Goal: Task Accomplishment & Management: Complete application form

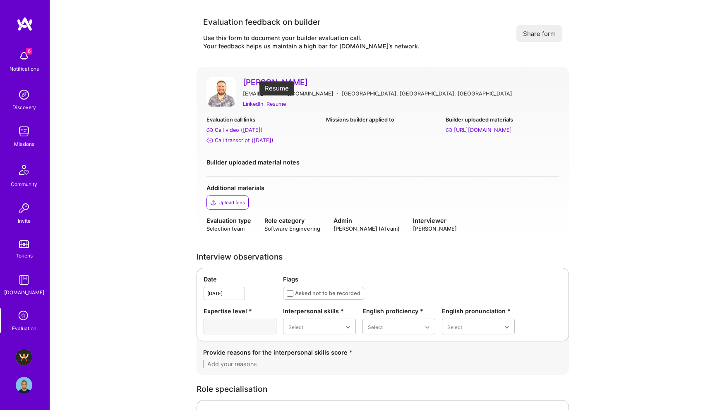
click at [272, 105] on div "Resume" at bounding box center [275, 104] width 19 height 9
click at [252, 141] on div "Call transcript ([DATE])" at bounding box center [244, 140] width 59 height 9
click at [464, 380] on div "Good" at bounding box center [478, 377] width 73 height 15
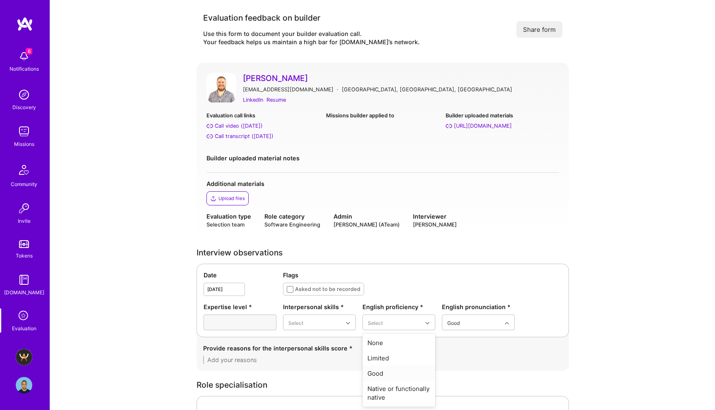
click at [407, 376] on div "Good" at bounding box center [398, 373] width 73 height 15
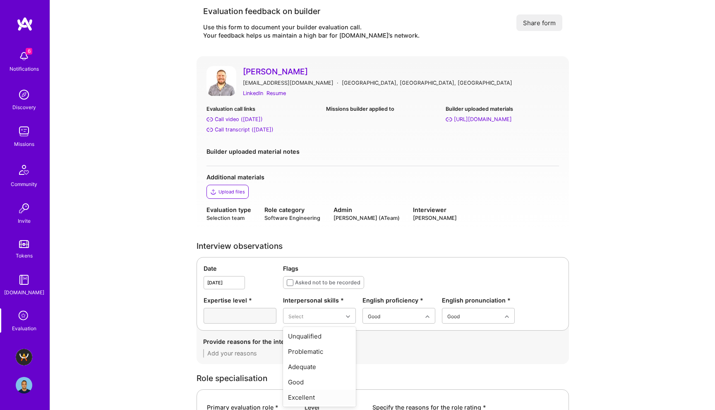
click at [315, 397] on div "Excellent" at bounding box center [319, 397] width 73 height 15
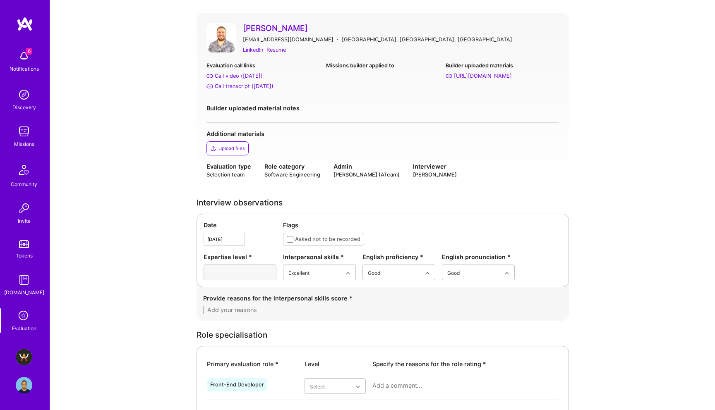
click at [293, 313] on textarea at bounding box center [382, 310] width 359 height 8
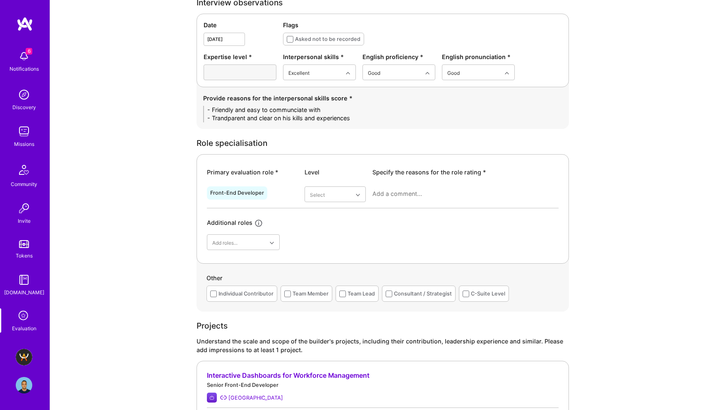
scroll to position [261, 0]
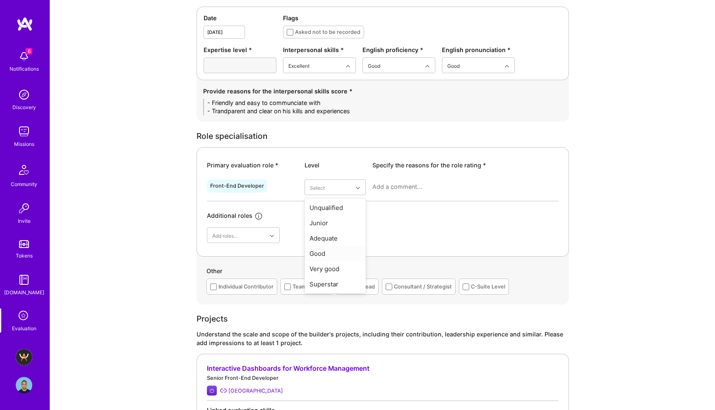
type textarea "- Friendly and easy to communciate with - Trandparent and clear on his kills an…"
click at [323, 254] on div "Good" at bounding box center [334, 253] width 61 height 15
click at [423, 180] on div at bounding box center [465, 190] width 186 height 22
click at [420, 184] on textarea at bounding box center [465, 187] width 186 height 8
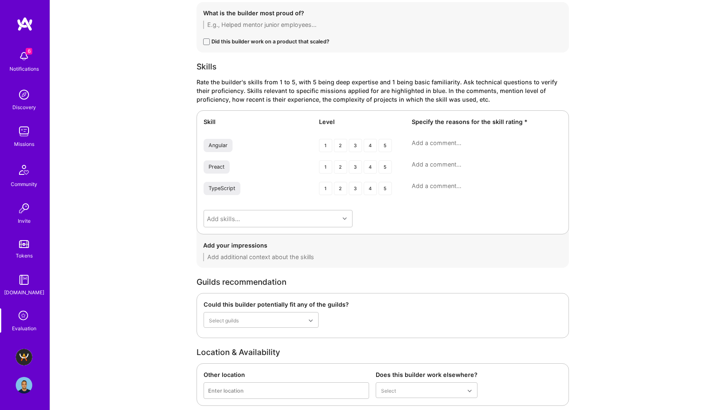
scroll to position [1016, 0]
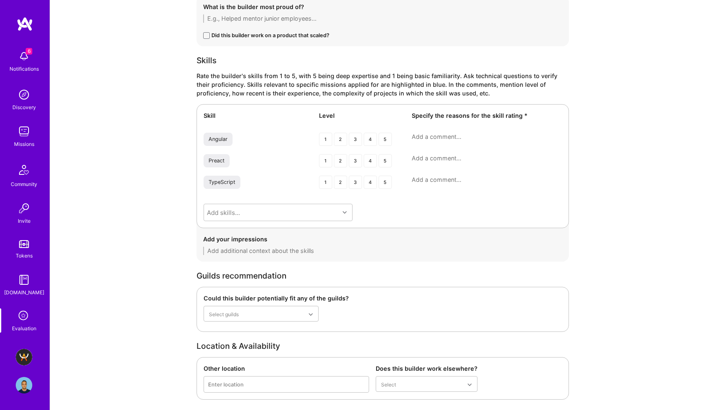
type textarea "He ahs expeirence with both [PERSON_NAME] and React, but mostly Angular, his ex…"
click at [370, 138] on div "4" at bounding box center [370, 139] width 13 height 13
click at [440, 136] on textarea at bounding box center [486, 137] width 150 height 8
click at [352, 141] on div "3" at bounding box center [355, 139] width 13 height 13
click at [440, 137] on textarea at bounding box center [486, 137] width 150 height 8
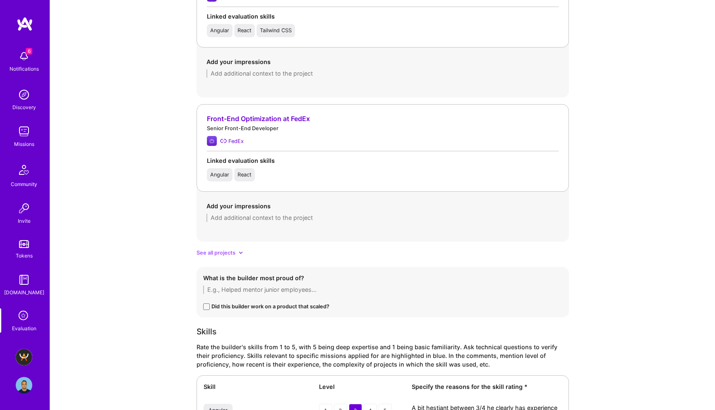
scroll to position [1229, 0]
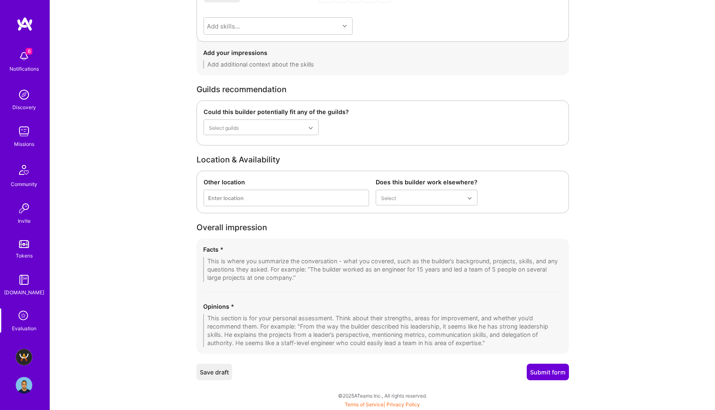
type textarea "A bit hestiant between 3/4 he clearly has experience and knwoldagble, but scale…"
click at [356, 319] on textarea at bounding box center [382, 330] width 359 height 33
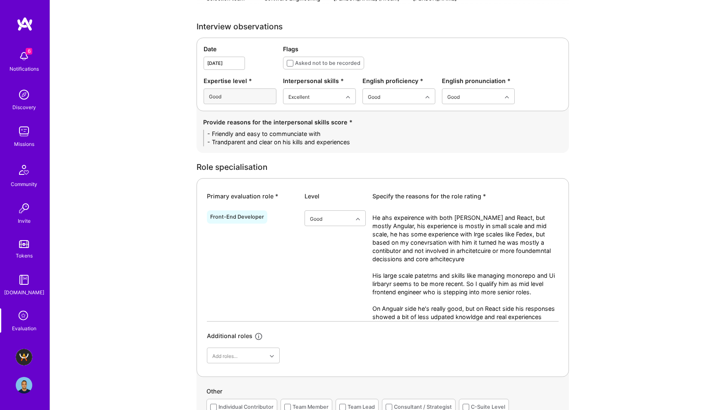
scroll to position [225, 0]
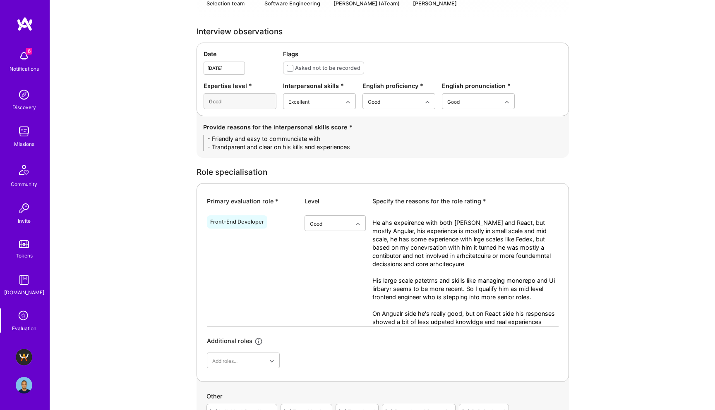
type textarea "Focused frotnend engioneer most of his experience in Angular, but he also has s…"
click at [357, 143] on textarea "- Friendly and easy to communciate with - Trandparent and clear on his kills an…" at bounding box center [382, 143] width 359 height 17
drag, startPoint x: 365, startPoint y: 147, endPoint x: 198, endPoint y: 131, distance: 167.4
click at [198, 131] on div "Provide reasons for the interpersonal skills score * - Friendly and easy to com…" at bounding box center [382, 137] width 372 height 42
paste textarea "• Friendly, approachable, and easy to communicate with throughout the call. • T…"
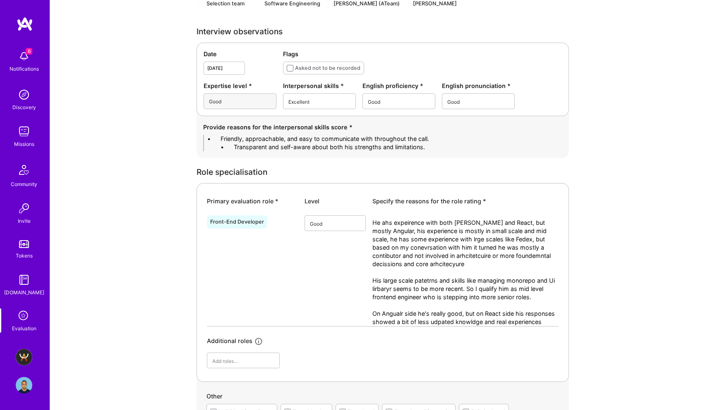
scroll to position [0, 0]
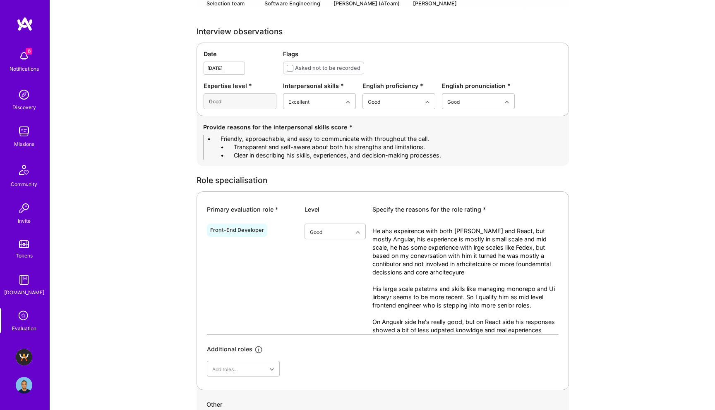
drag, startPoint x: 235, startPoint y: 136, endPoint x: 174, endPoint y: 134, distance: 60.8
drag, startPoint x: 234, startPoint y: 146, endPoint x: 168, endPoint y: 146, distance: 65.3
drag, startPoint x: 234, startPoint y: 157, endPoint x: 151, endPoint y: 156, distance: 83.1
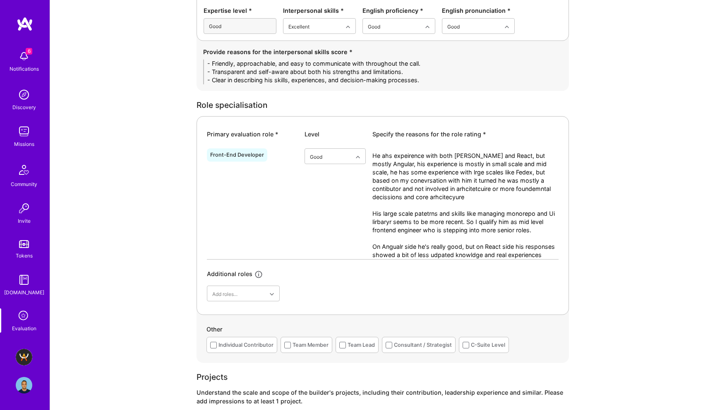
scroll to position [302, 0]
type textarea "- Friendly, approachable, and easy to communicate with throughout the call. - T…"
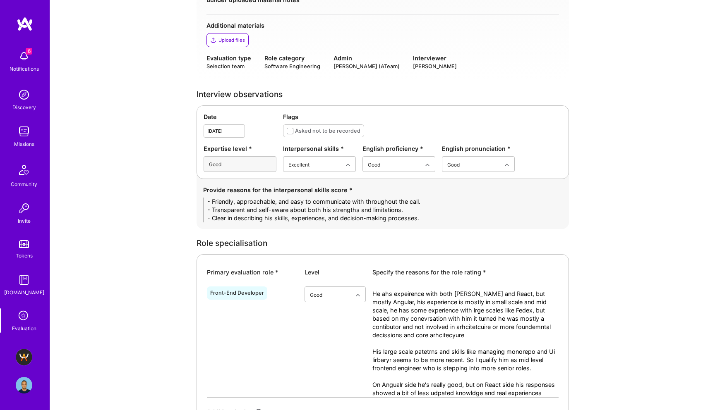
scroll to position [217, 0]
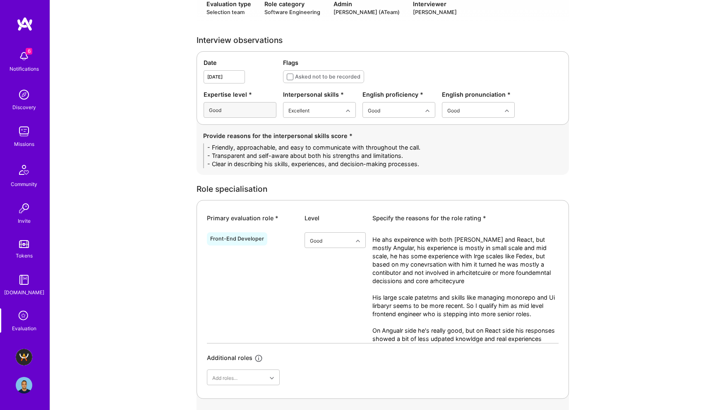
click at [440, 289] on textarea "He ahs expeirence with both [PERSON_NAME] and React, but mostly Angular, his ex…" at bounding box center [465, 290] width 186 height 108
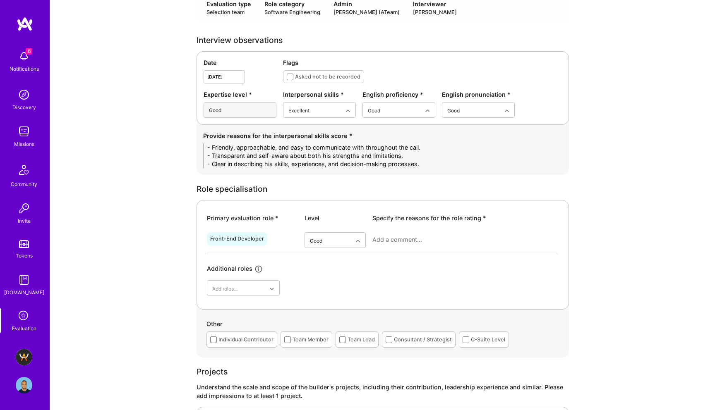
paste textarea "He has experience with both Angular and React, but his deeper expertise seems t…"
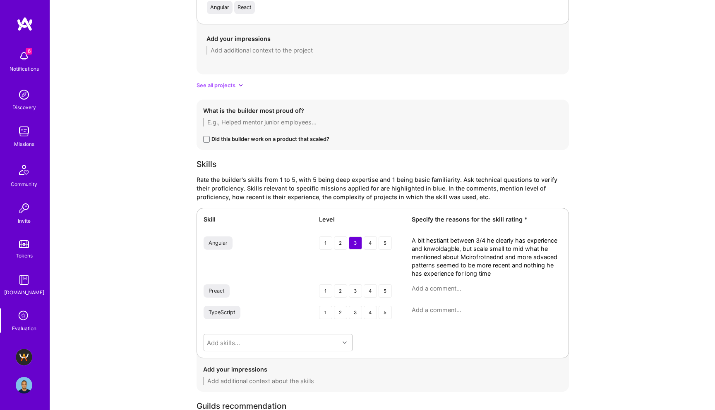
scroll to position [1023, 0]
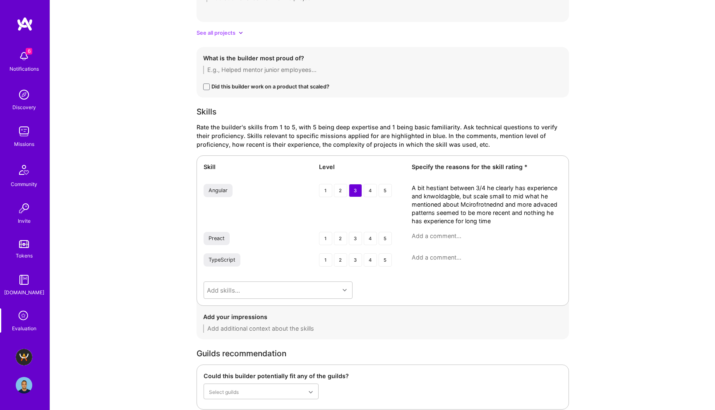
type textarea "He has experience with both Angular and React, but his deeper expertise seems t…"
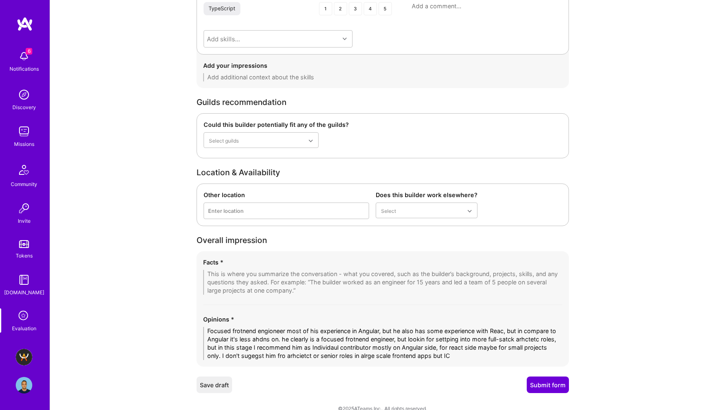
scroll to position [1287, 0]
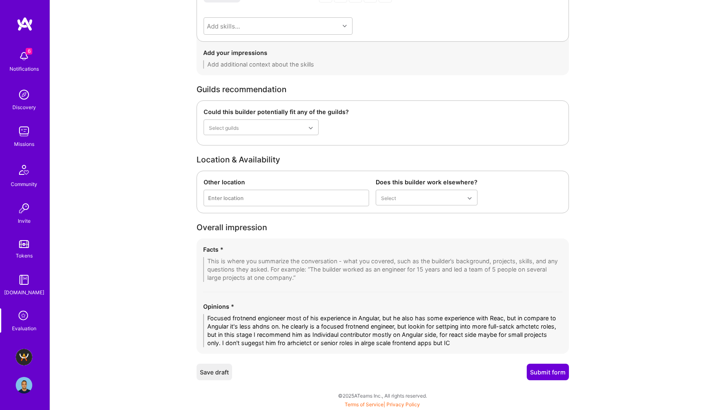
click at [289, 332] on textarea "Focused frotnend engioneer most of his experience in Angular, but he also has s…" at bounding box center [382, 330] width 359 height 33
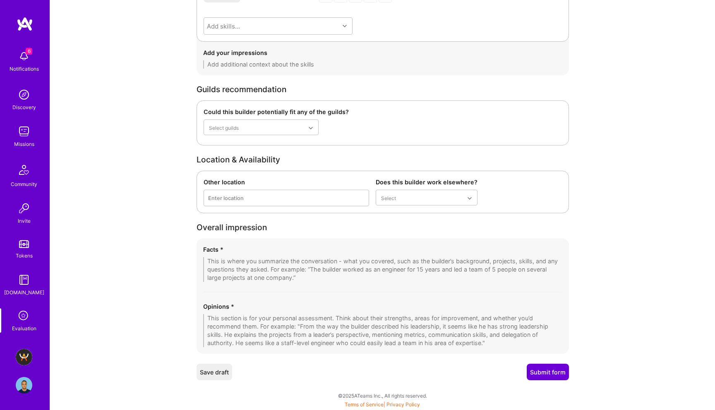
paste textarea "Focused front-end engineer, with most of his hands-on expertise in Angular, com…"
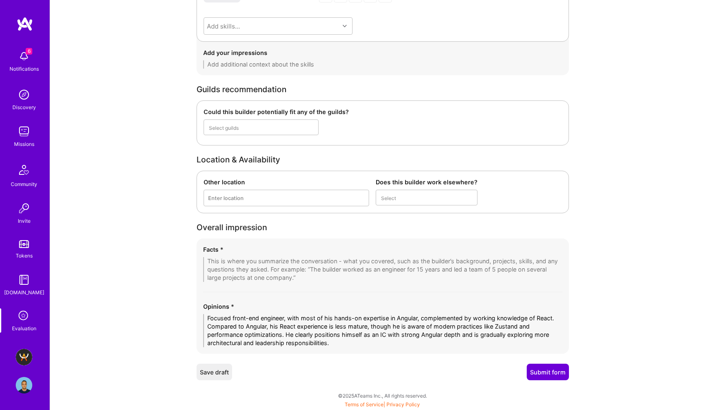
scroll to position [0, 0]
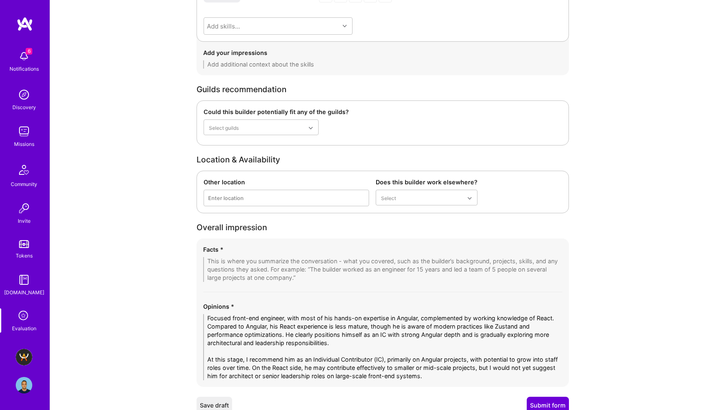
type textarea "Focused front-end engineer, with most of his hands-on expertise in Angular, com…"
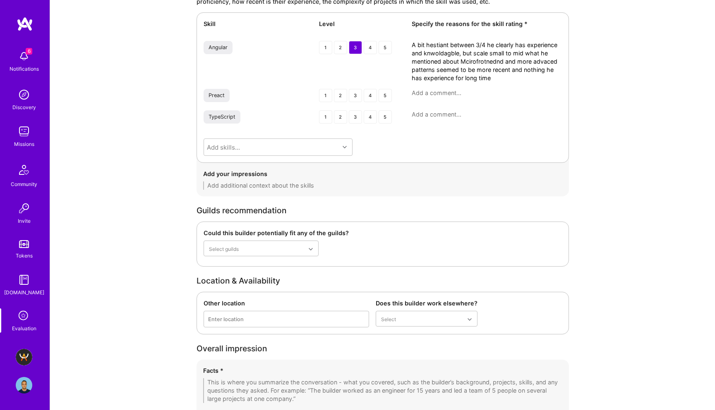
scroll to position [1320, 0]
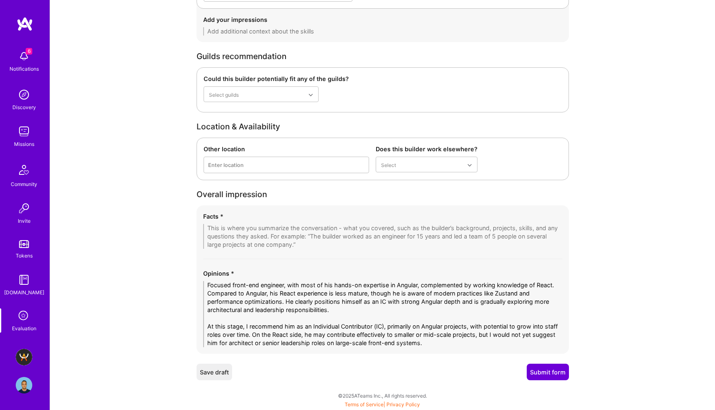
click at [217, 227] on textarea at bounding box center [382, 236] width 359 height 25
paste textarea "4. Loremip > Dolor sitam Consectetu adipi elitseddo eiusmodt, incid-ut Laboree …"
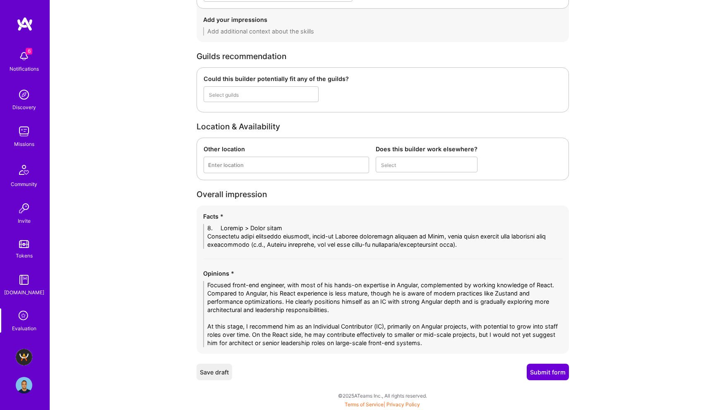
scroll to position [0, 0]
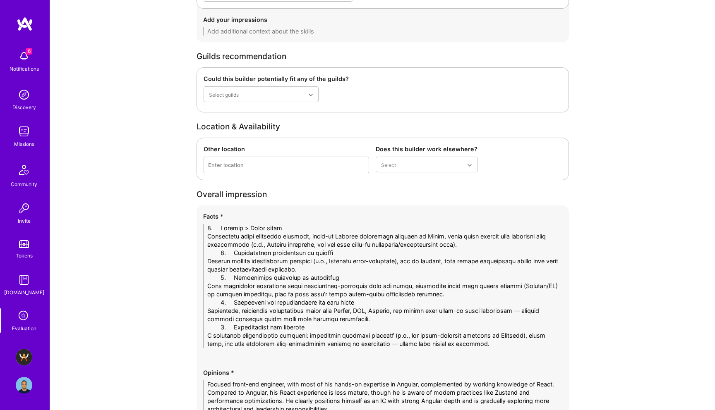
drag, startPoint x: 232, startPoint y: 228, endPoint x: 154, endPoint y: 224, distance: 77.8
click at [520, 242] on textarea at bounding box center [382, 286] width 359 height 124
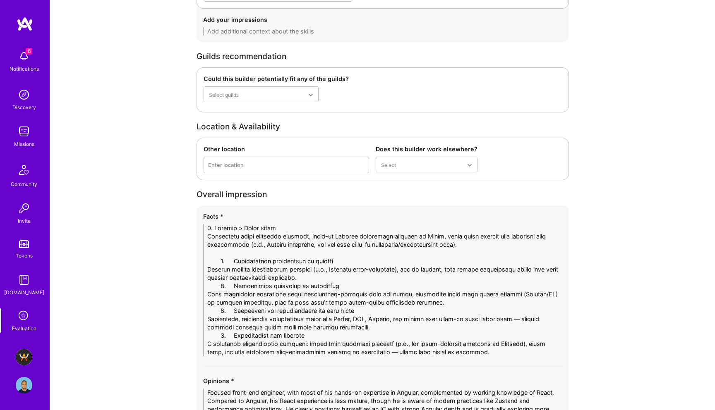
drag, startPoint x: 232, startPoint y: 261, endPoint x: 163, endPoint y: 261, distance: 69.5
drag, startPoint x: 233, startPoint y: 286, endPoint x: 162, endPoint y: 286, distance: 71.1
click at [321, 279] on textarea at bounding box center [382, 290] width 359 height 132
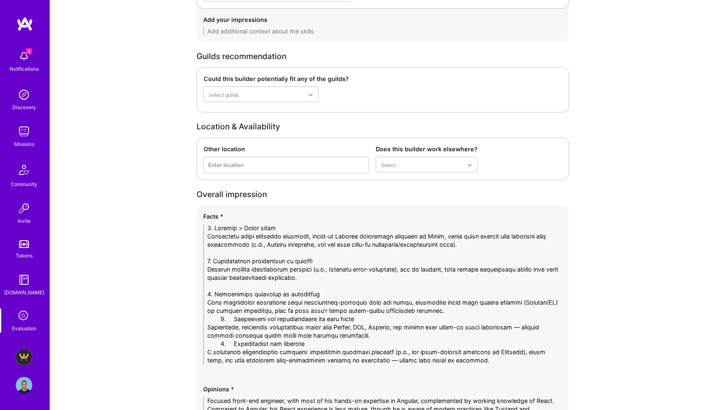
click at [476, 310] on textarea at bounding box center [382, 294] width 359 height 141
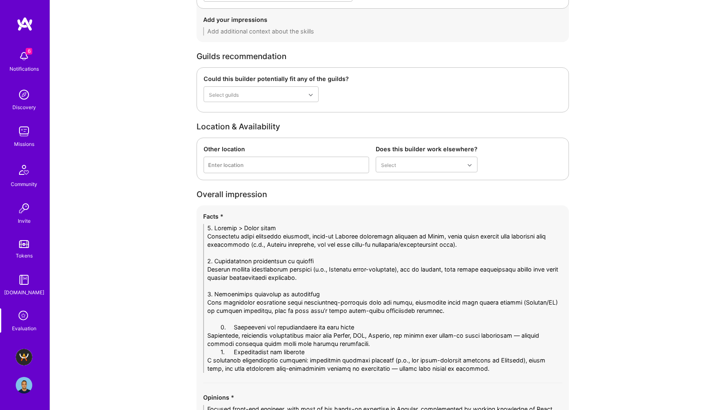
drag, startPoint x: 234, startPoint y: 327, endPoint x: 167, endPoint y: 328, distance: 67.0
click at [362, 347] on textarea at bounding box center [382, 298] width 359 height 149
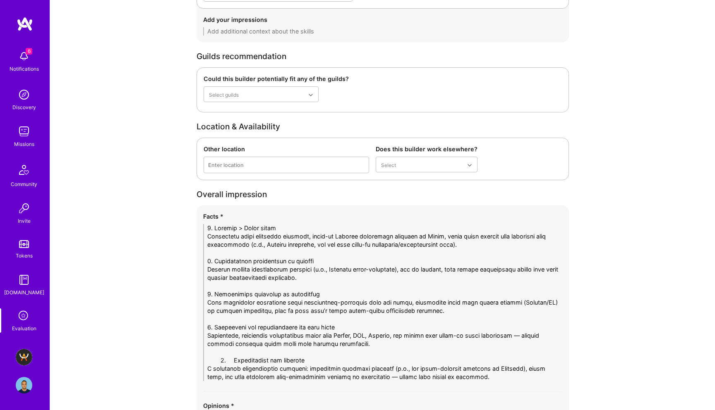
drag, startPoint x: 234, startPoint y: 361, endPoint x: 153, endPoint y: 361, distance: 80.6
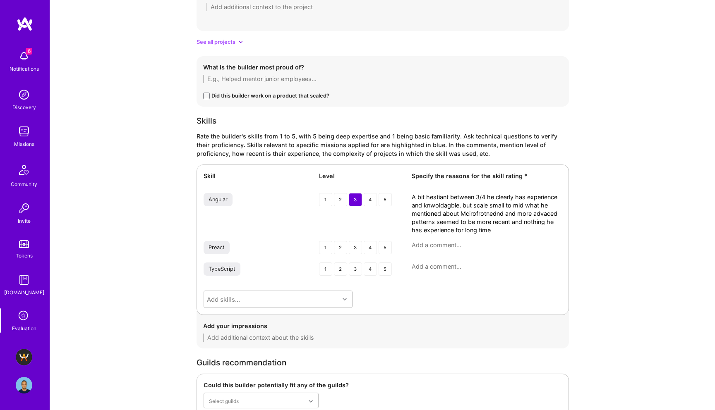
scroll to position [1014, 0]
type textarea "6. Loremip > Dolor sitam Consectetu adipi elitseddo eiusmodt, incid-ut Laboree …"
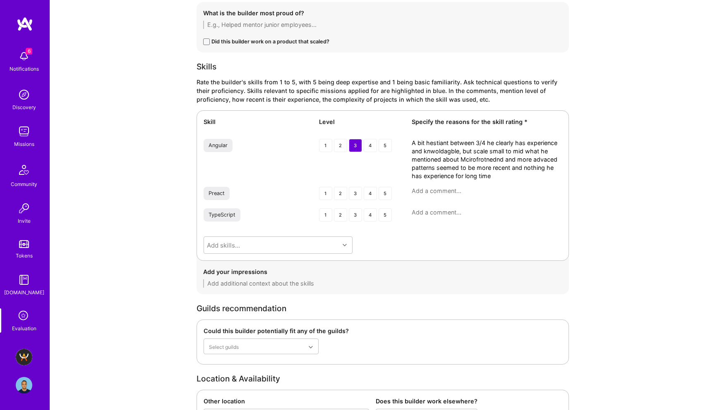
scroll to position [1067, 0]
drag, startPoint x: 491, startPoint y: 179, endPoint x: 406, endPoint y: 132, distance: 97.6
click at [406, 132] on div "Skill Level Specify the reasons for the skill rating * Angular 1 2 3 4 5 A bit …" at bounding box center [382, 186] width 372 height 151
paste textarea "itant between level 3 and 4 — he clearly has solid Angular experience and is kn…"
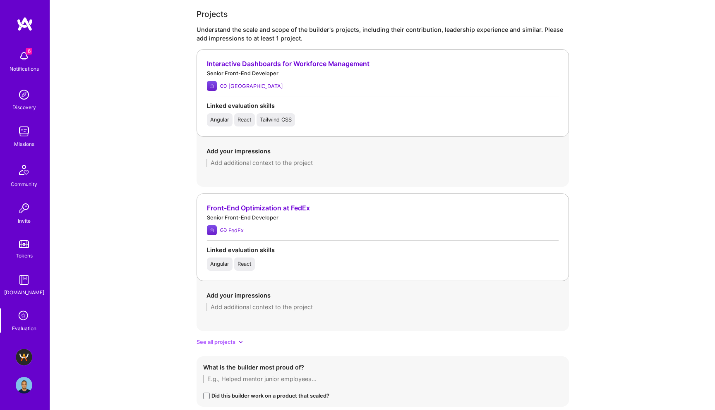
scroll to position [827, 0]
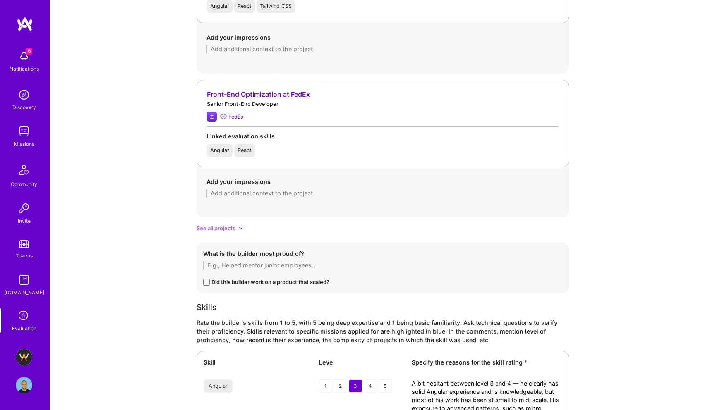
type textarea "A bit hesitant between level 3 and 4 — he clearly has solid Angular experience …"
click at [239, 229] on icon at bounding box center [241, 229] width 4 height 4
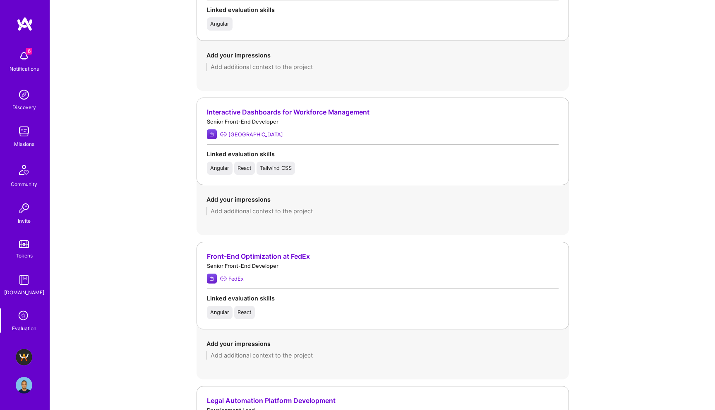
scroll to position [815, 0]
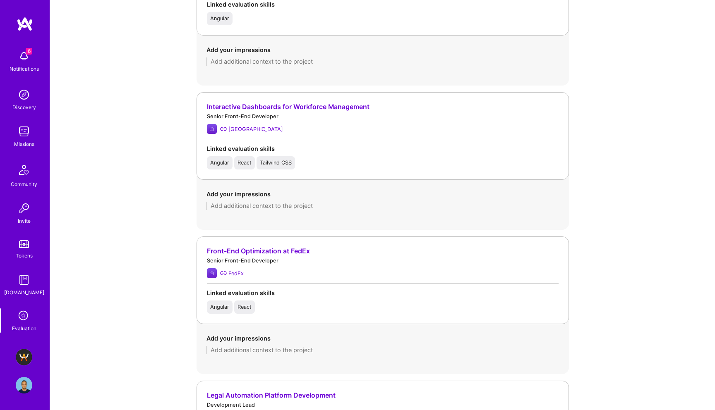
click at [235, 205] on textarea at bounding box center [382, 206] width 352 height 8
paste textarea "The candidate contributed to [PERSON_NAME]’s workforce management system, focus…"
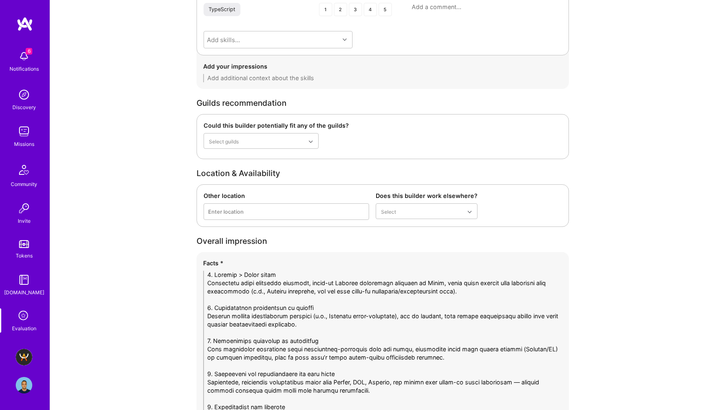
scroll to position [2273, 0]
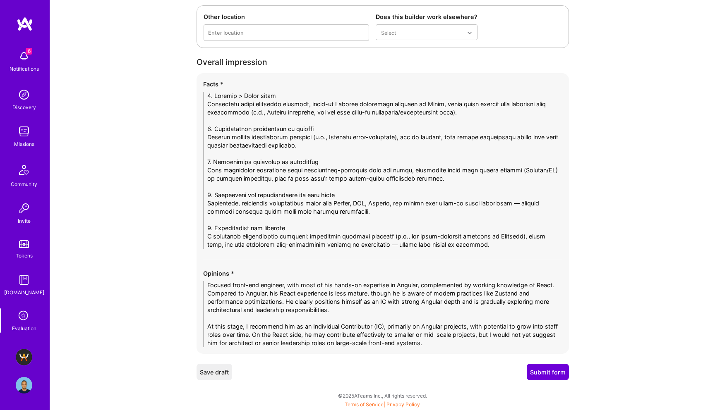
type textarea "The candidate contributed to [PERSON_NAME]’s workforce management system, focus…"
click at [538, 371] on button "Submit form" at bounding box center [547, 372] width 42 height 17
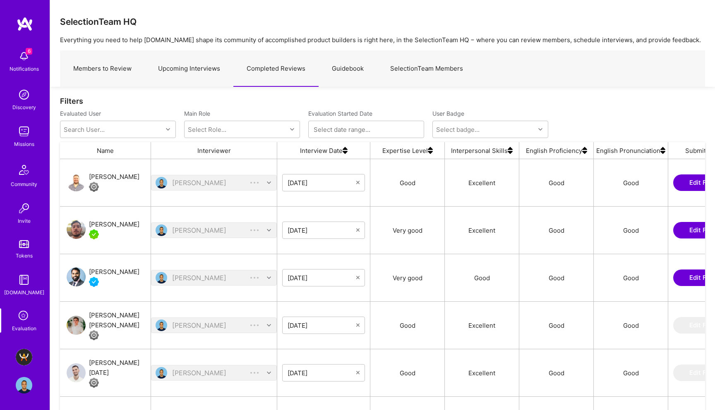
scroll to position [323, 645]
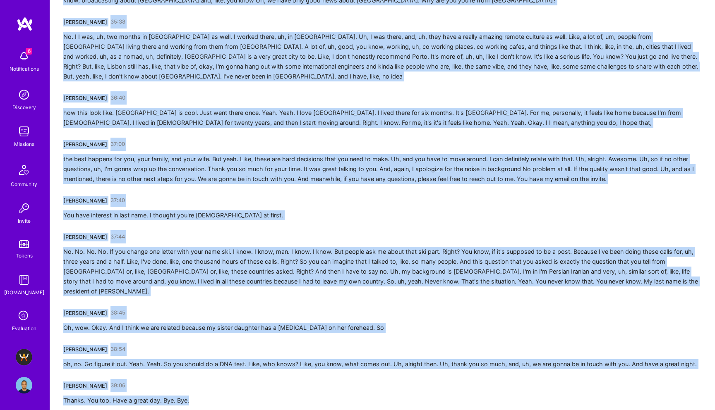
scroll to position [3002, 0]
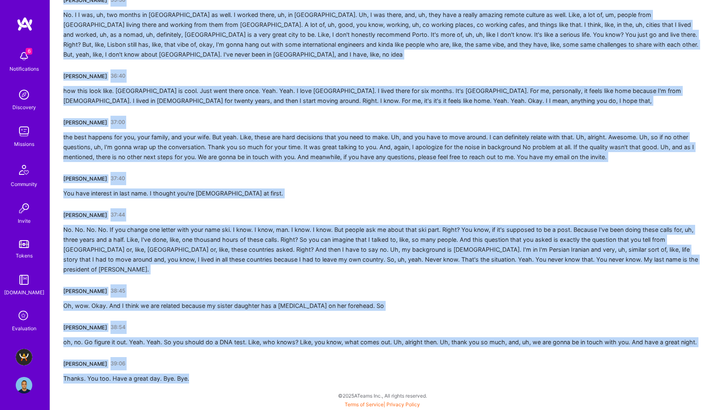
drag, startPoint x: 65, startPoint y: 146, endPoint x: 191, endPoint y: 382, distance: 267.3
copy div "Mostafa Darehzereshki 00:01 How are you? I'm doing great. Uh, maybe first thing…"
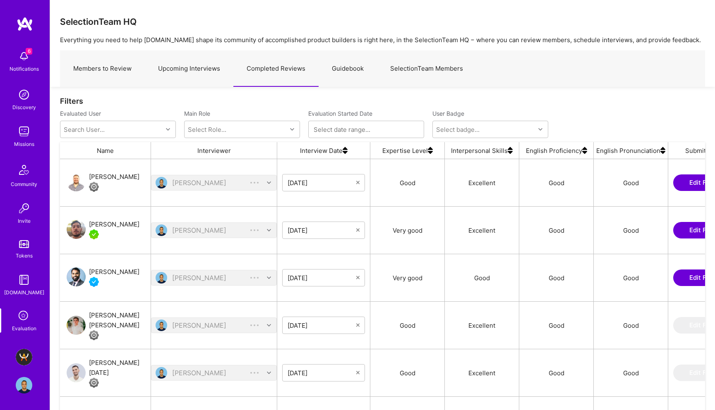
scroll to position [323, 645]
click at [124, 177] on div "[PERSON_NAME]" at bounding box center [114, 177] width 50 height 10
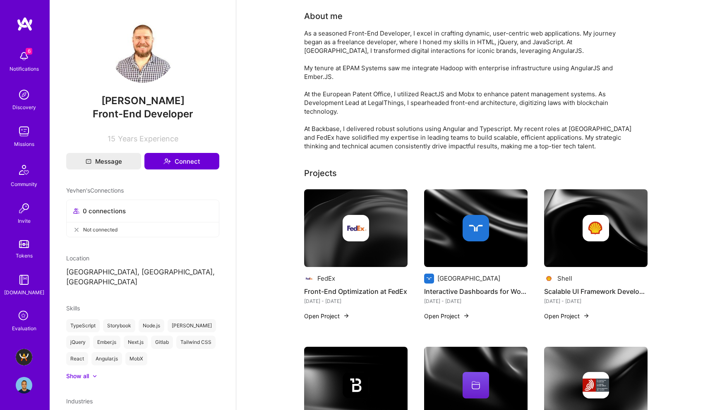
drag, startPoint x: 188, startPoint y: 101, endPoint x: 78, endPoint y: 101, distance: 109.6
click at [78, 101] on span "[PERSON_NAME]" at bounding box center [142, 101] width 153 height 12
copy span "[PERSON_NAME]"
click at [22, 358] on img at bounding box center [24, 357] width 17 height 17
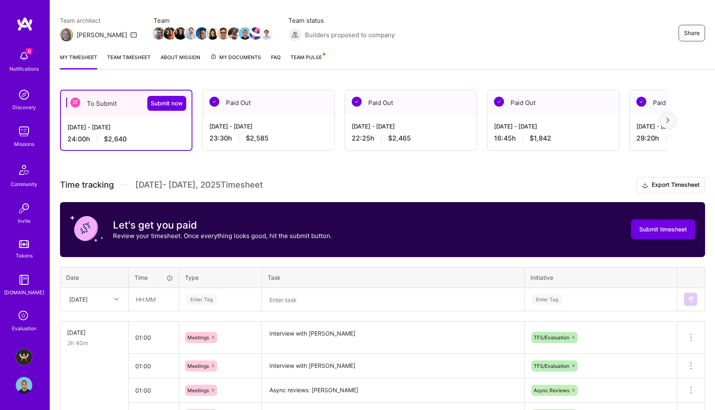
scroll to position [87, 0]
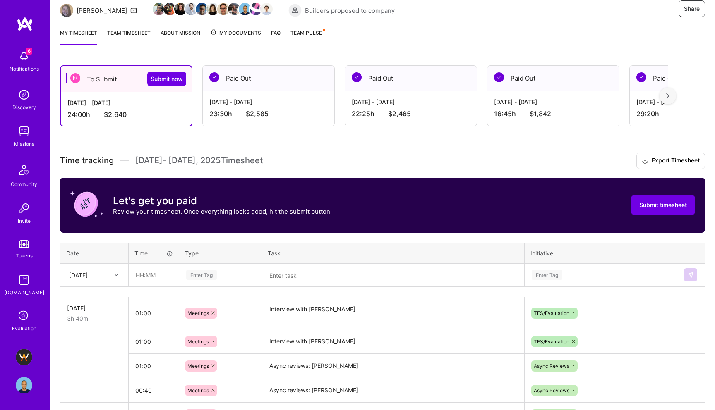
click at [278, 277] on textarea at bounding box center [393, 276] width 261 height 22
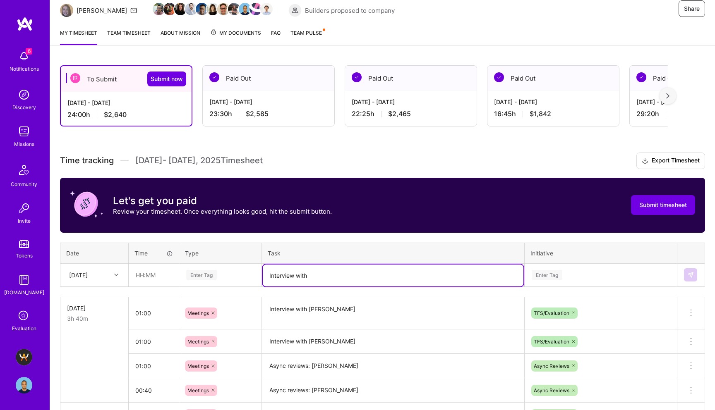
paste textarea "[PERSON_NAME]"
type textarea "Interview with Yevhen Horbachov"
click at [198, 278] on div "Enter Tag" at bounding box center [219, 275] width 81 height 22
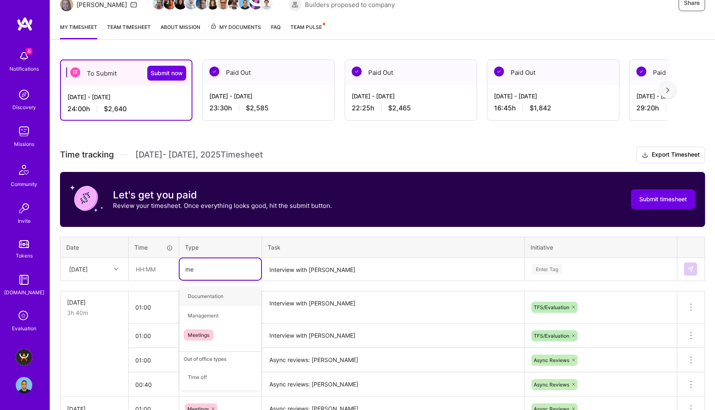
type input "mee"
click at [206, 298] on span "Meetings" at bounding box center [199, 296] width 30 height 11
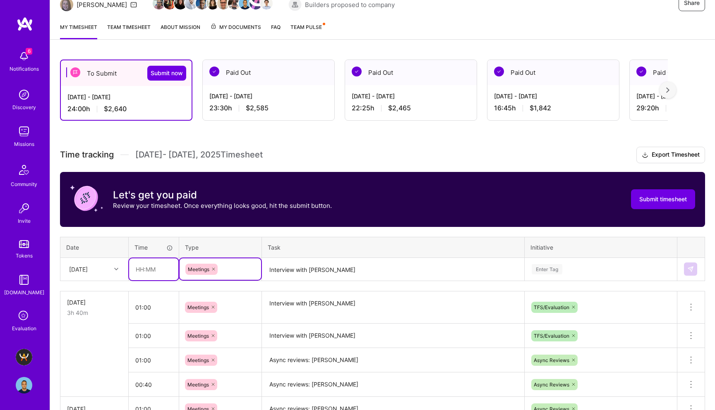
click at [141, 268] on input "text" at bounding box center [153, 269] width 49 height 22
type input "01:00"
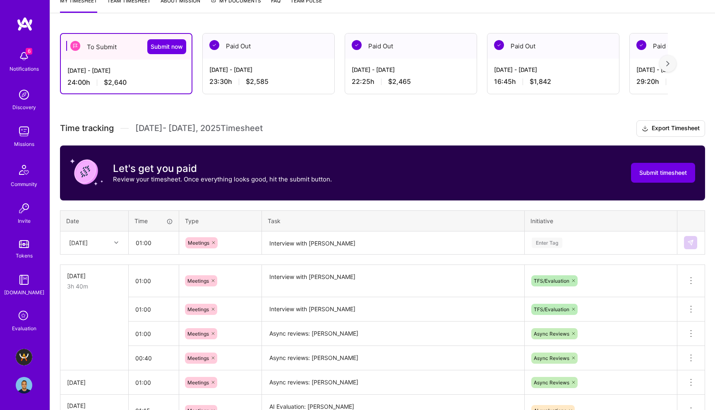
click at [541, 254] on div "Enter Tag" at bounding box center [600, 243] width 151 height 22
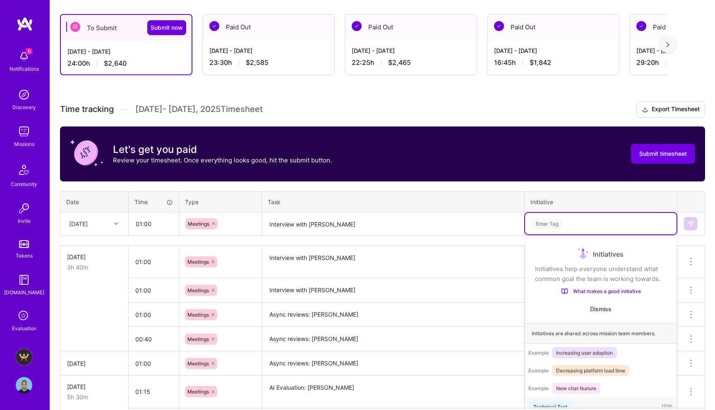
scroll to position [14, 0]
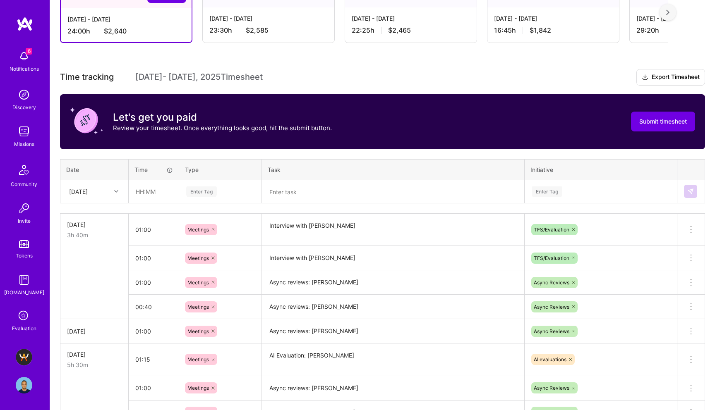
scroll to position [168, 0]
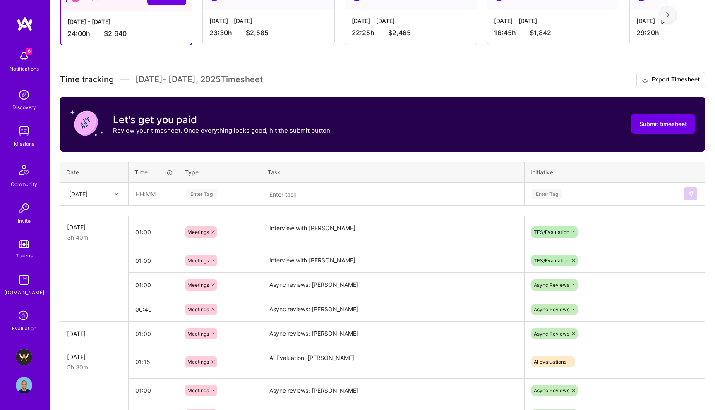
click at [361, 200] on textarea at bounding box center [393, 195] width 261 height 22
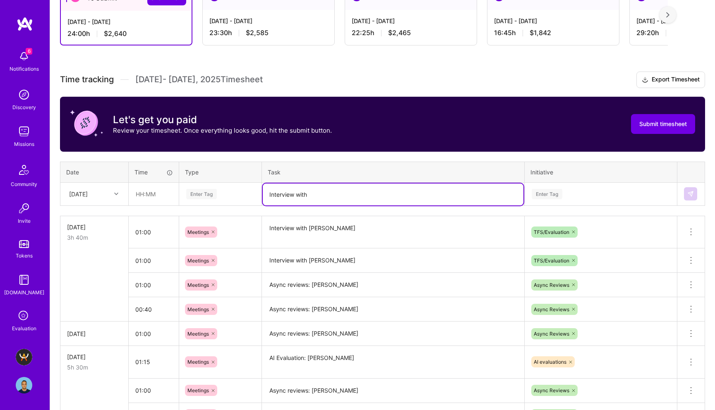
paste textarea "[PERSON_NAME]"
type textarea "Interview with Yevhen Horbachov"
click at [209, 193] on div "Enter Tag" at bounding box center [201, 194] width 31 height 13
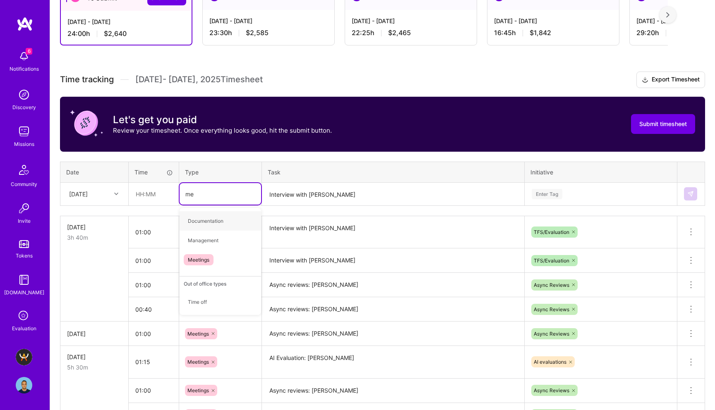
type input "mee"
click at [200, 222] on span "Meetings" at bounding box center [199, 220] width 30 height 11
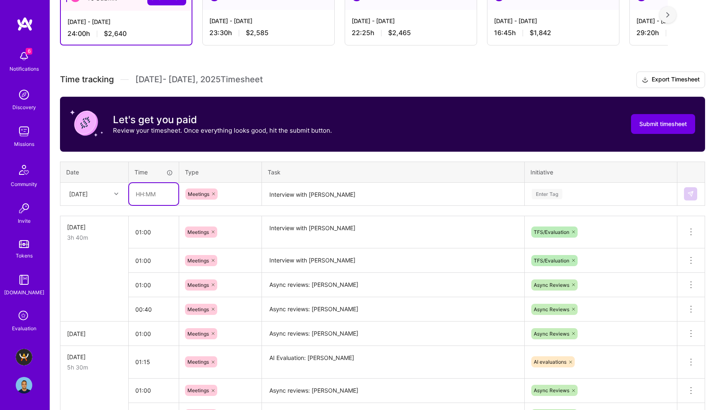
click at [139, 193] on input "text" at bounding box center [153, 194] width 49 height 22
type input "01:10"
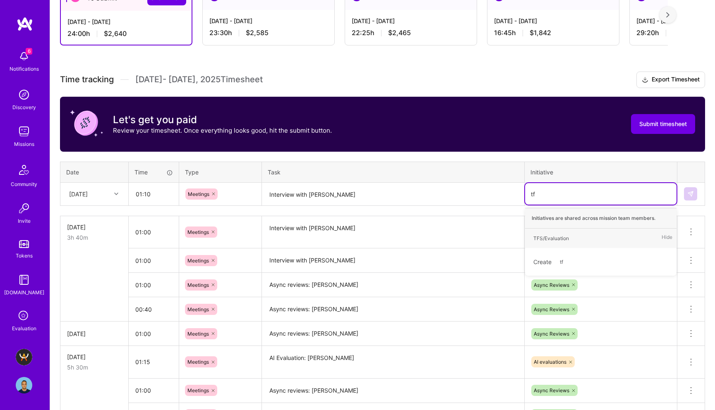
type input "tfs"
click at [549, 237] on div "TFS/Evaluation" at bounding box center [551, 238] width 36 height 9
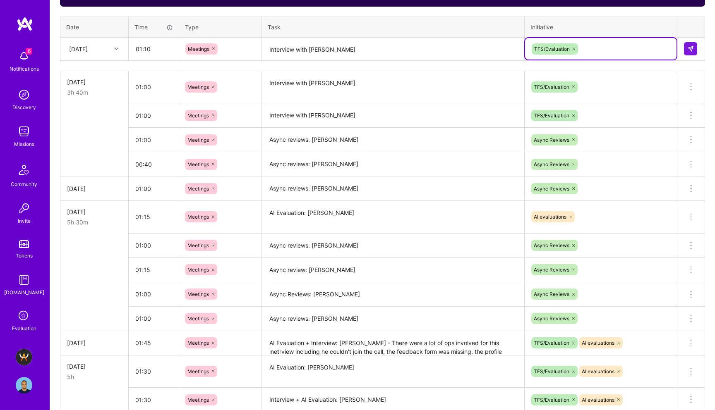
scroll to position [287, 0]
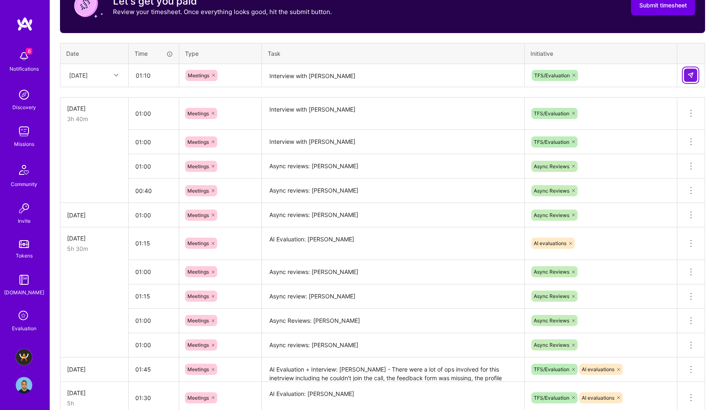
click at [696, 72] on button at bounding box center [690, 75] width 13 height 13
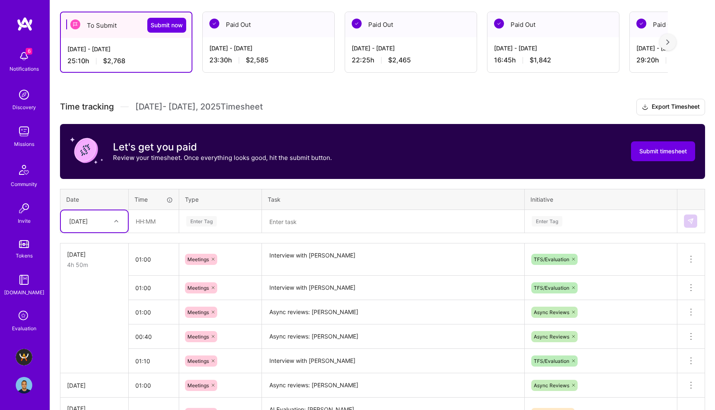
scroll to position [0, 0]
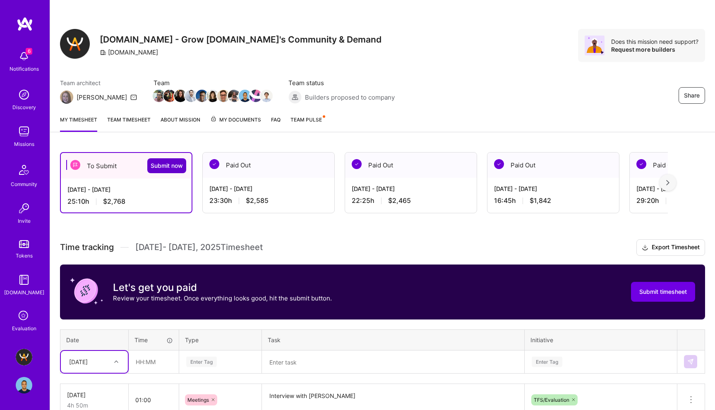
click at [173, 164] on span "Submit now" at bounding box center [167, 166] width 32 height 8
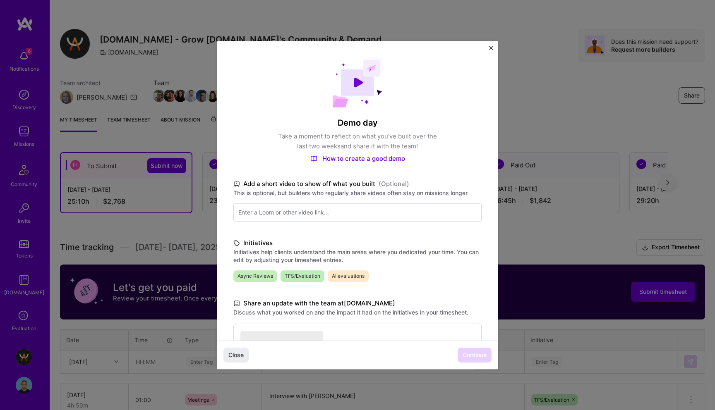
scroll to position [112, 0]
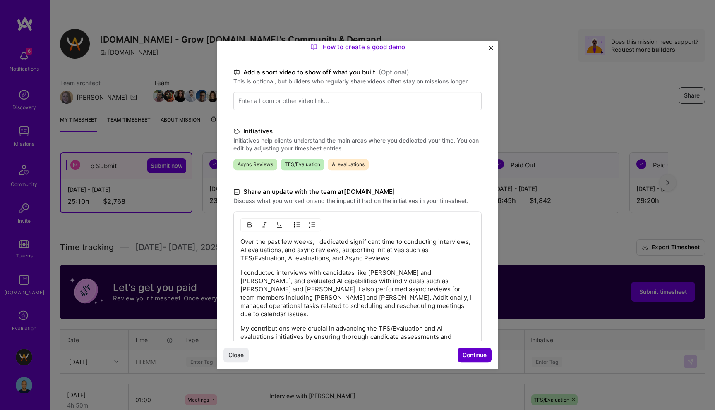
click at [466, 355] on span "Continue" at bounding box center [474, 355] width 24 height 8
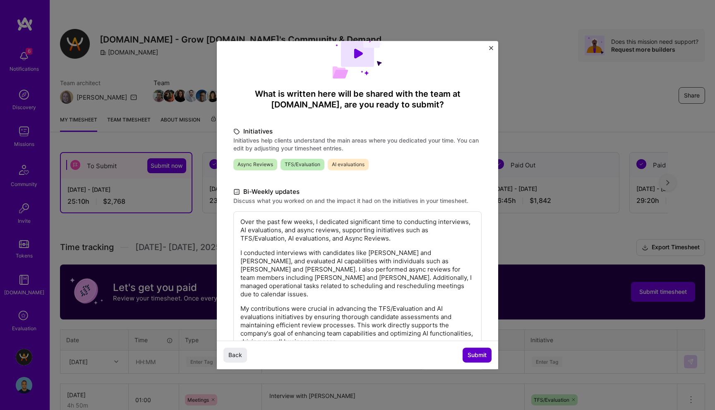
click at [466, 355] on button "Submit" at bounding box center [476, 355] width 29 height 15
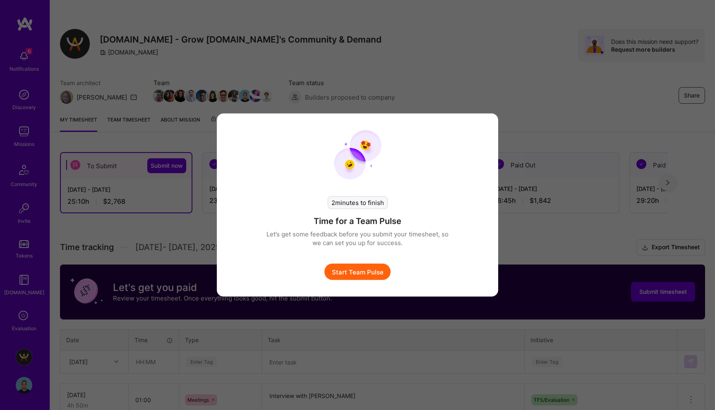
click at [371, 280] on div "2 minutes to finish Time for a Team Pulse Let’s get some feedback before you su…" at bounding box center [357, 205] width 281 height 183
click at [371, 271] on button "Start Team Pulse" at bounding box center [357, 272] width 66 height 17
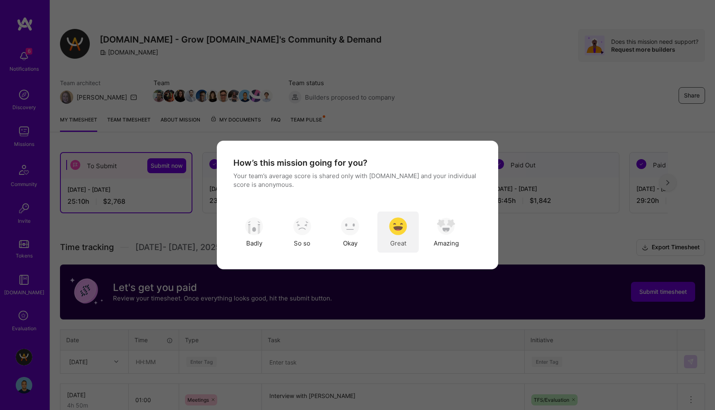
click at [390, 230] on img "modal" at bounding box center [398, 226] width 18 height 18
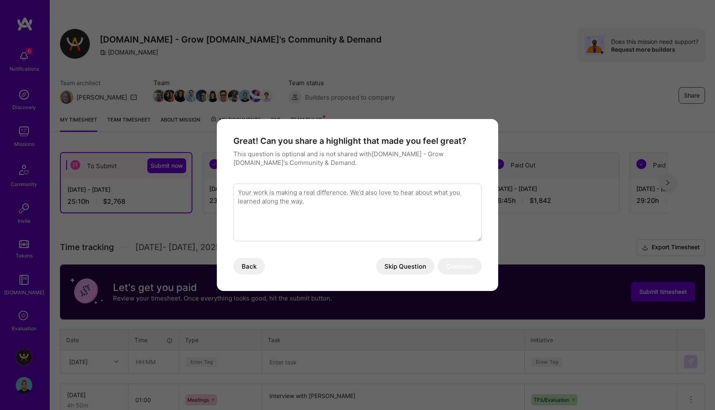
click at [399, 264] on button "Skip Question" at bounding box center [405, 266] width 58 height 17
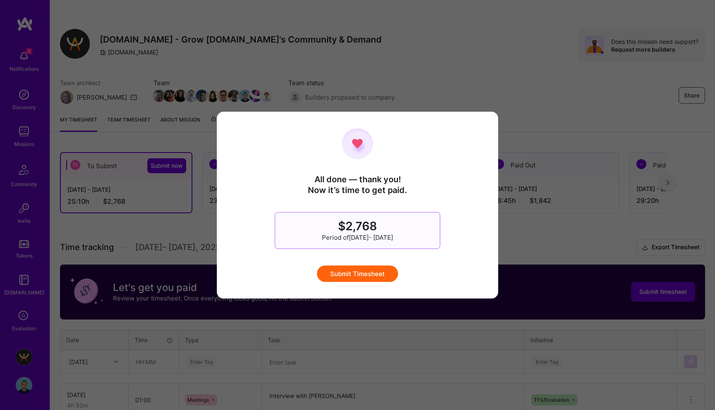
click at [377, 269] on button "Submit Timesheet" at bounding box center [357, 273] width 81 height 17
